Goal: Check status: Check status

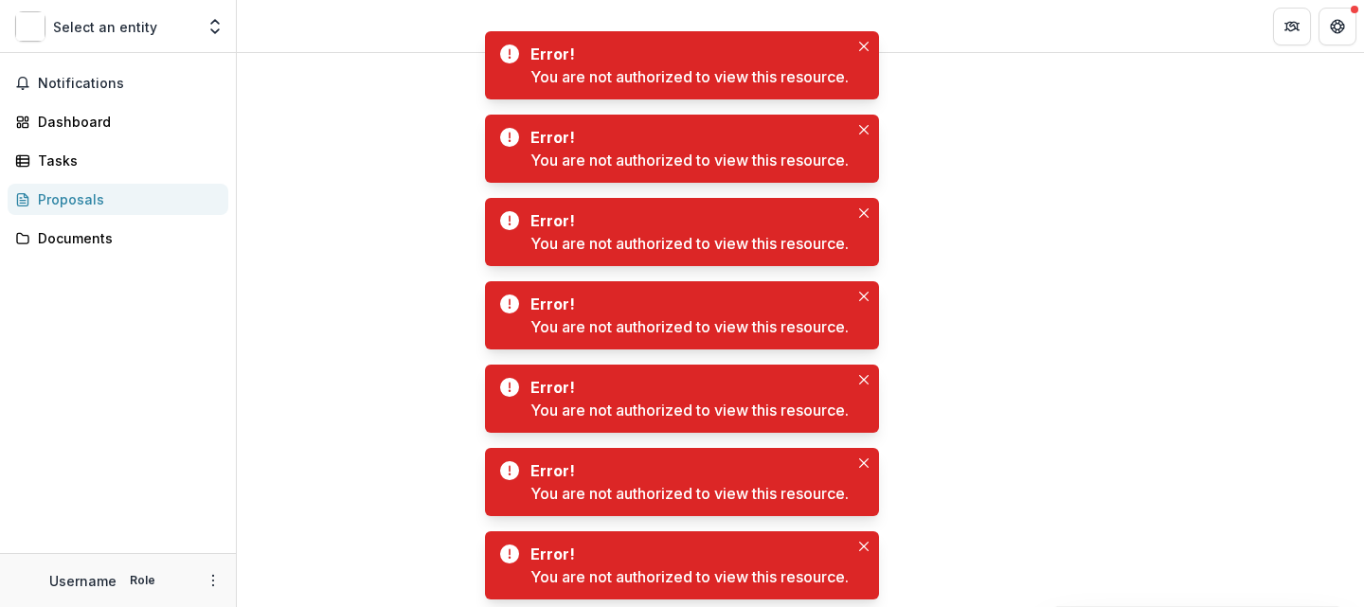
click at [132, 205] on div "Proposals" at bounding box center [125, 199] width 175 height 20
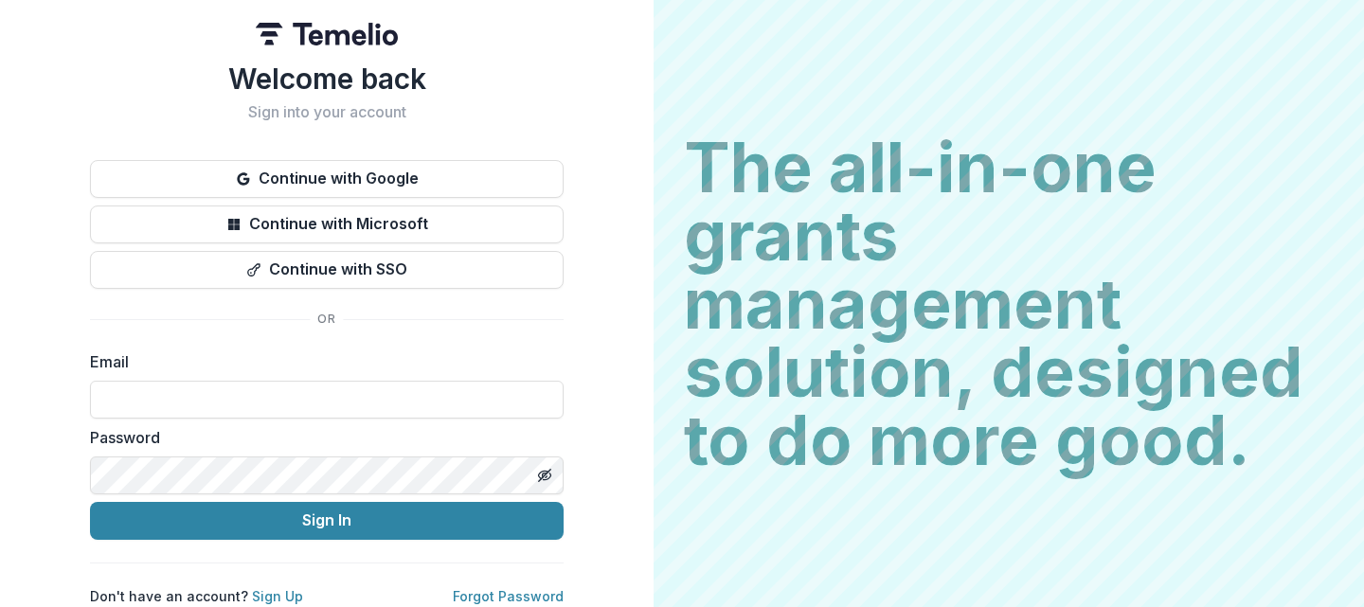
type input "**********"
click at [254, 516] on button "Sign In" at bounding box center [327, 521] width 474 height 38
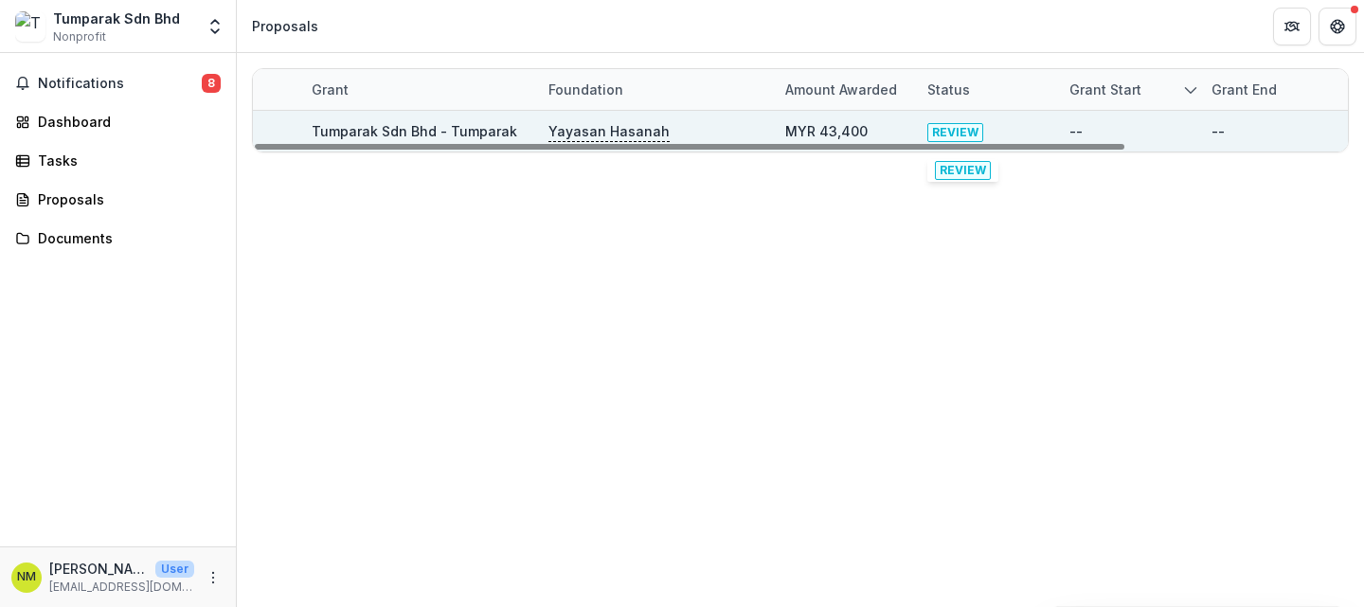
click at [965, 135] on span "REVIEW" at bounding box center [955, 132] width 56 height 19
click at [373, 132] on link "Tumparak Sdn Bhd - Tumparak" at bounding box center [415, 131] width 206 height 16
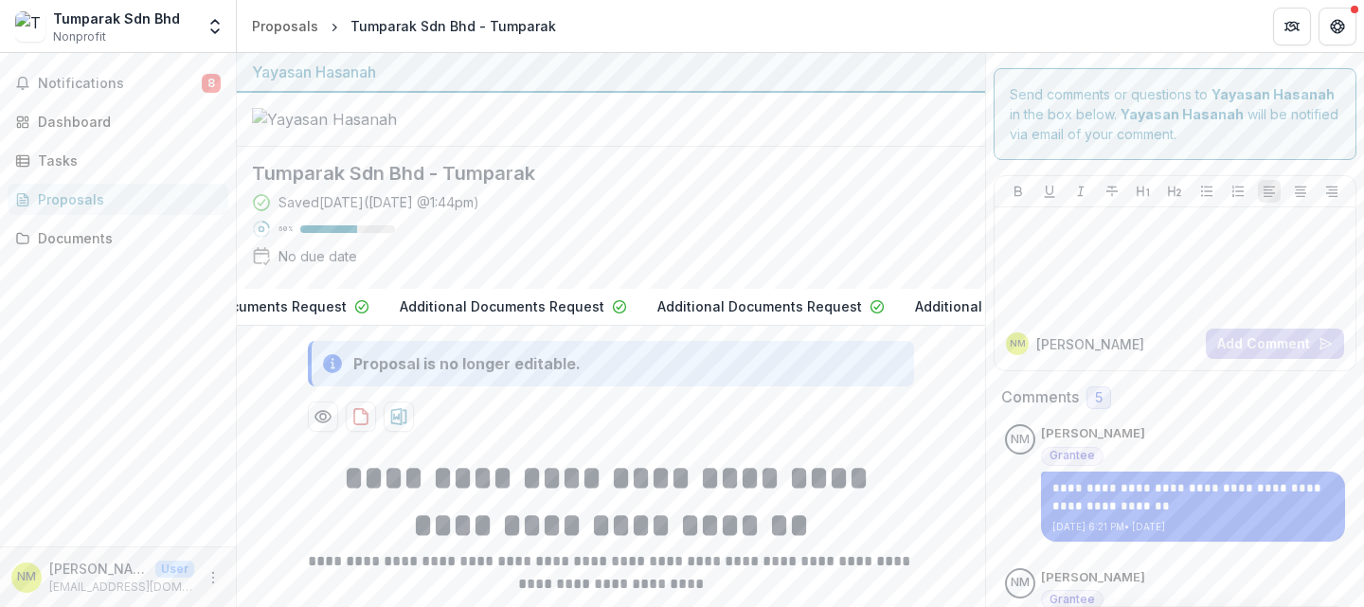
scroll to position [0, 1198]
click at [880, 316] on p "T1 Deliverables Submission" at bounding box center [928, 307] width 183 height 20
click at [111, 131] on div "Dashboard" at bounding box center [125, 122] width 175 height 20
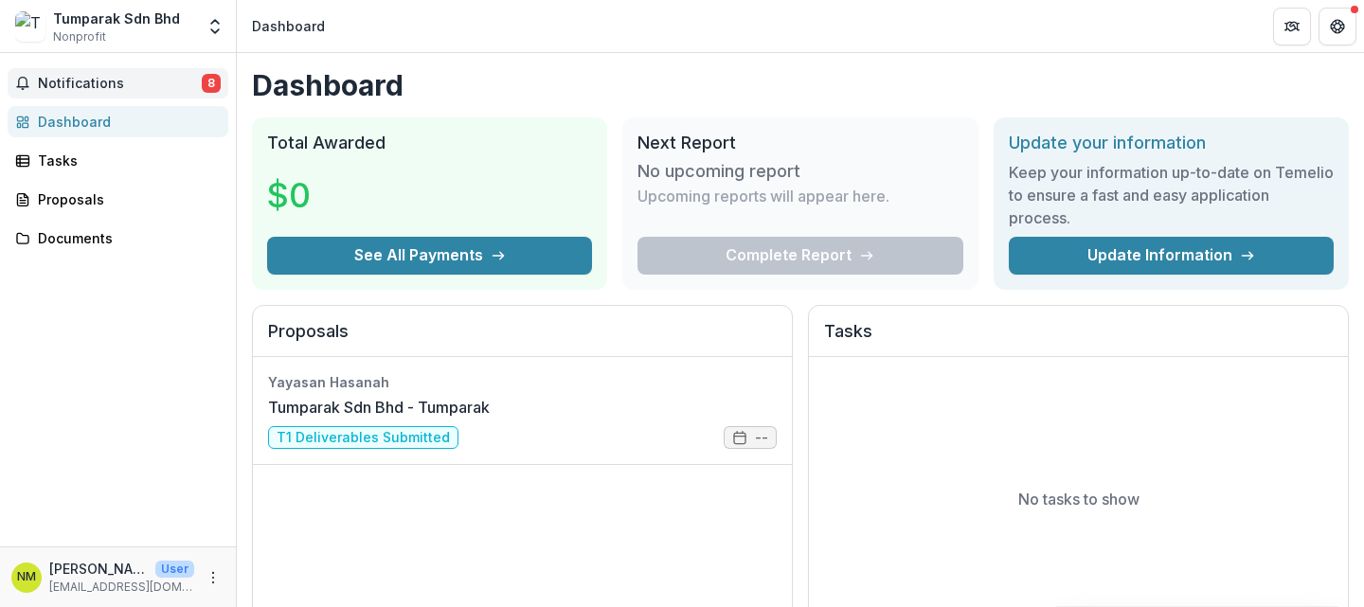
click at [155, 85] on span "Notifications" at bounding box center [120, 84] width 164 height 16
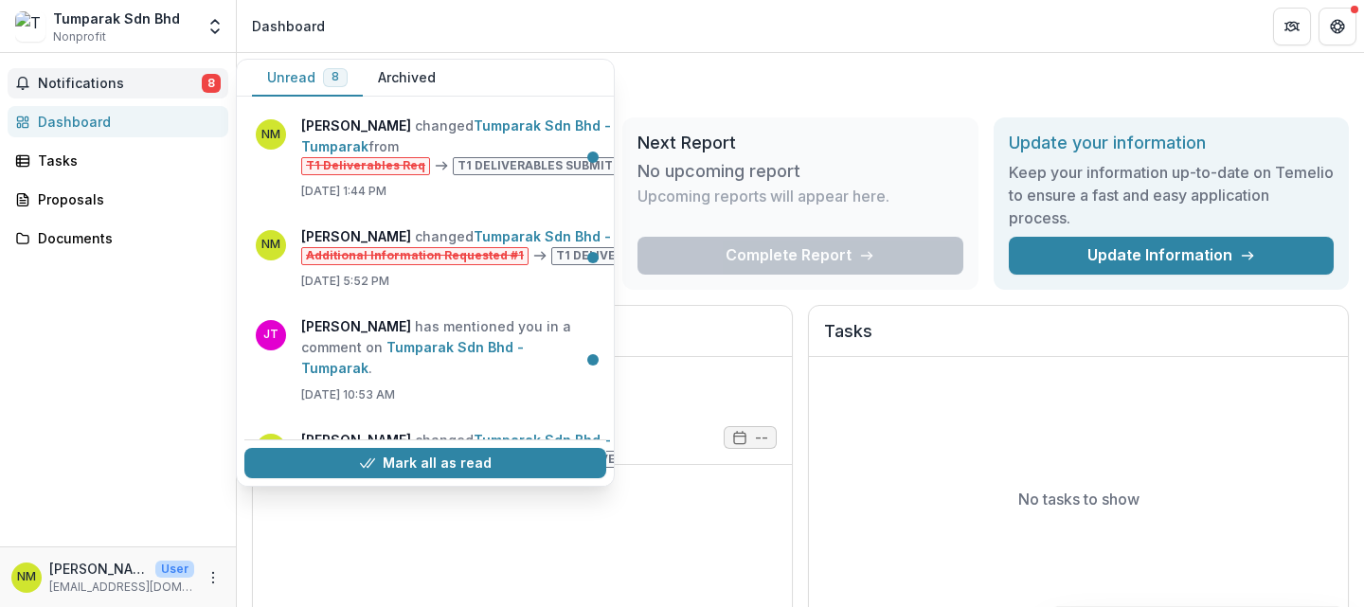
click at [155, 85] on span "Notifications" at bounding box center [120, 84] width 164 height 16
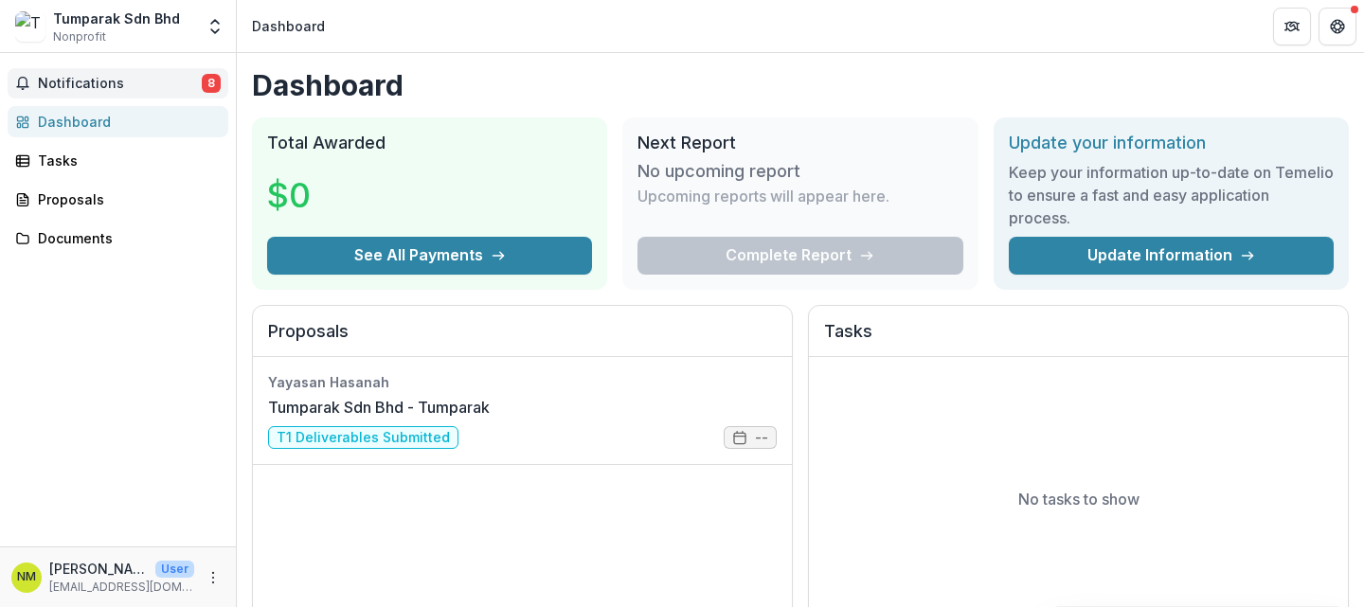
click at [155, 85] on span "Notifications" at bounding box center [120, 84] width 164 height 16
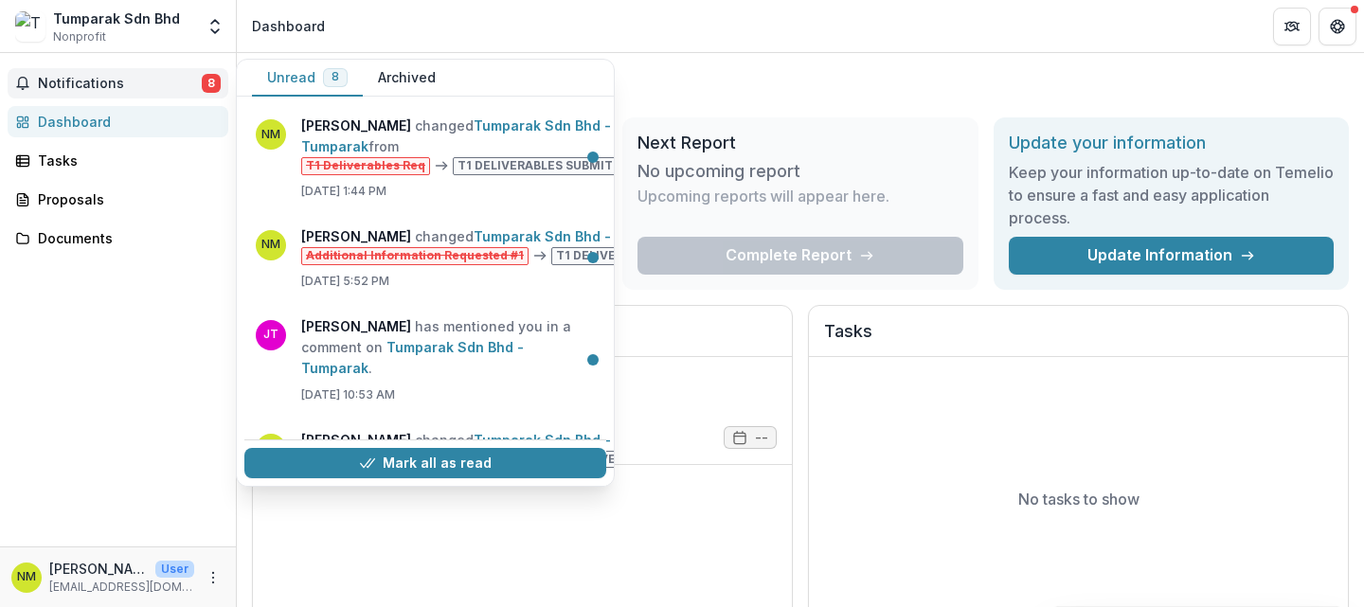
click at [155, 85] on span "Notifications" at bounding box center [120, 84] width 164 height 16
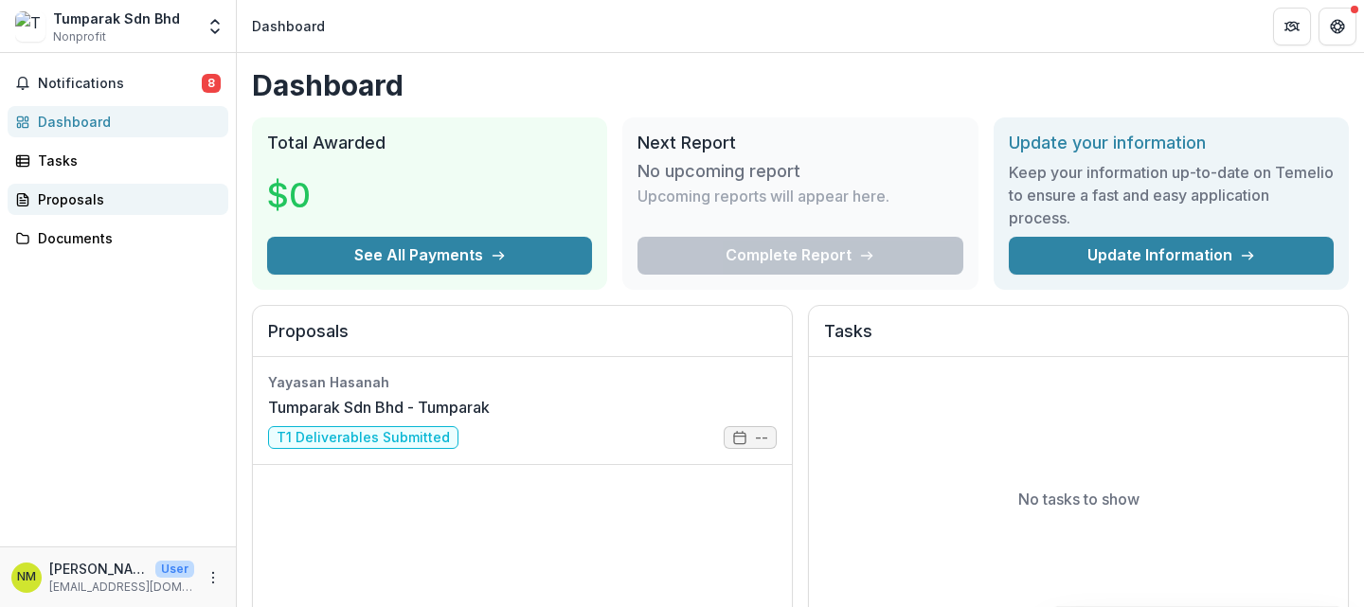
click at [87, 195] on div "Proposals" at bounding box center [125, 199] width 175 height 20
